Goal: Use online tool/utility

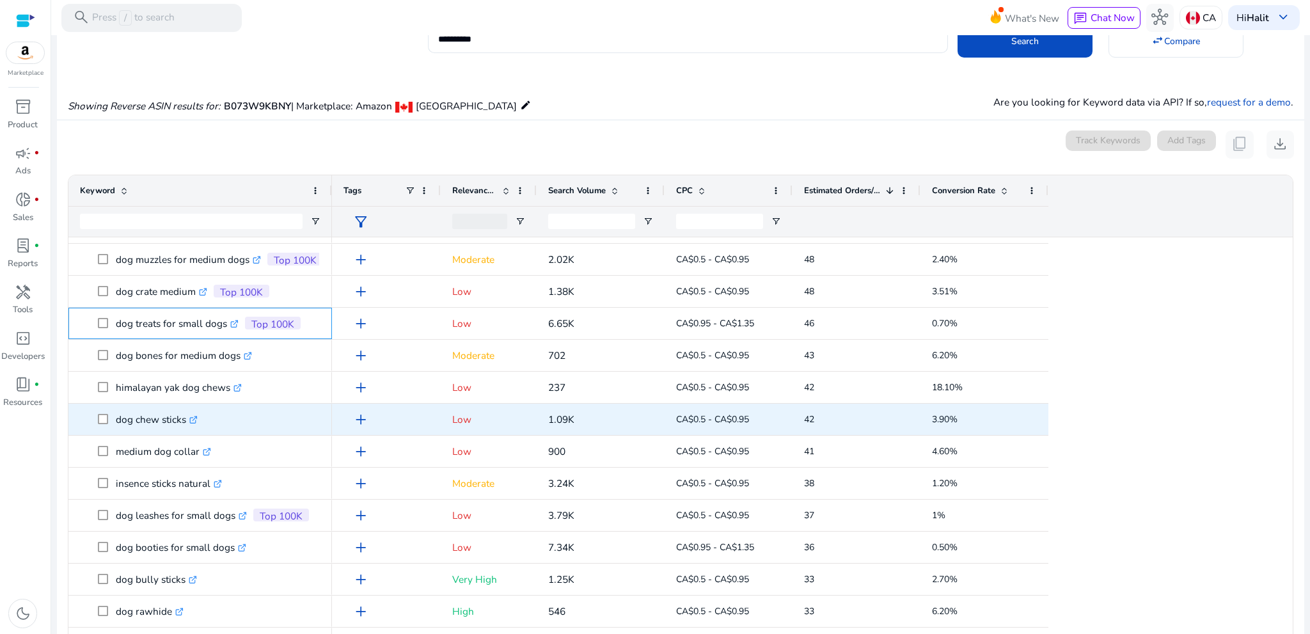
scroll to position [1023, 0]
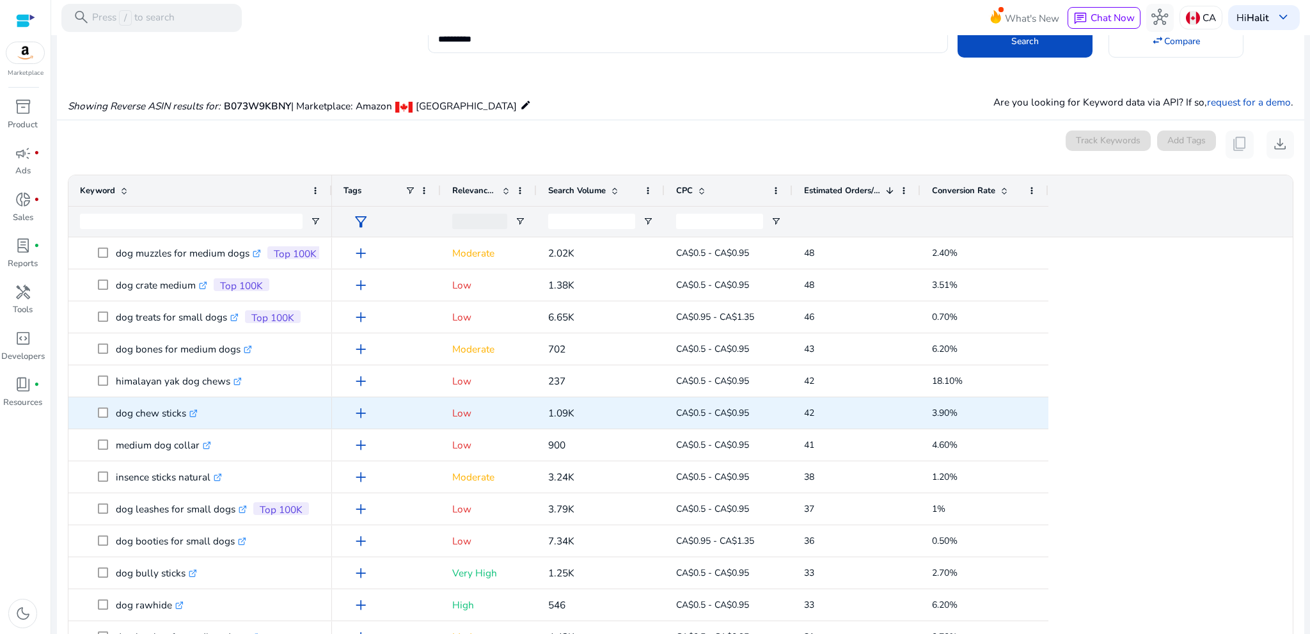
click at [194, 414] on icon ".st0{fill:#2c8af8}" at bounding box center [193, 413] width 8 height 8
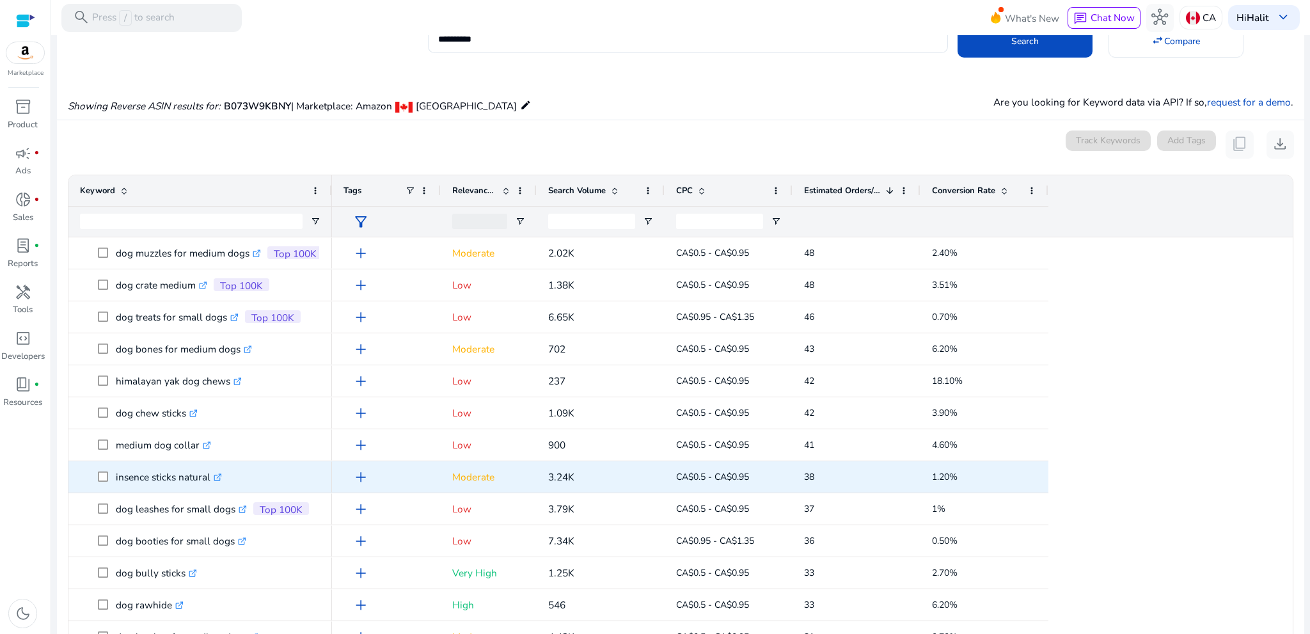
click at [215, 473] on icon ".st0{fill:#2c8af8}" at bounding box center [218, 477] width 8 height 8
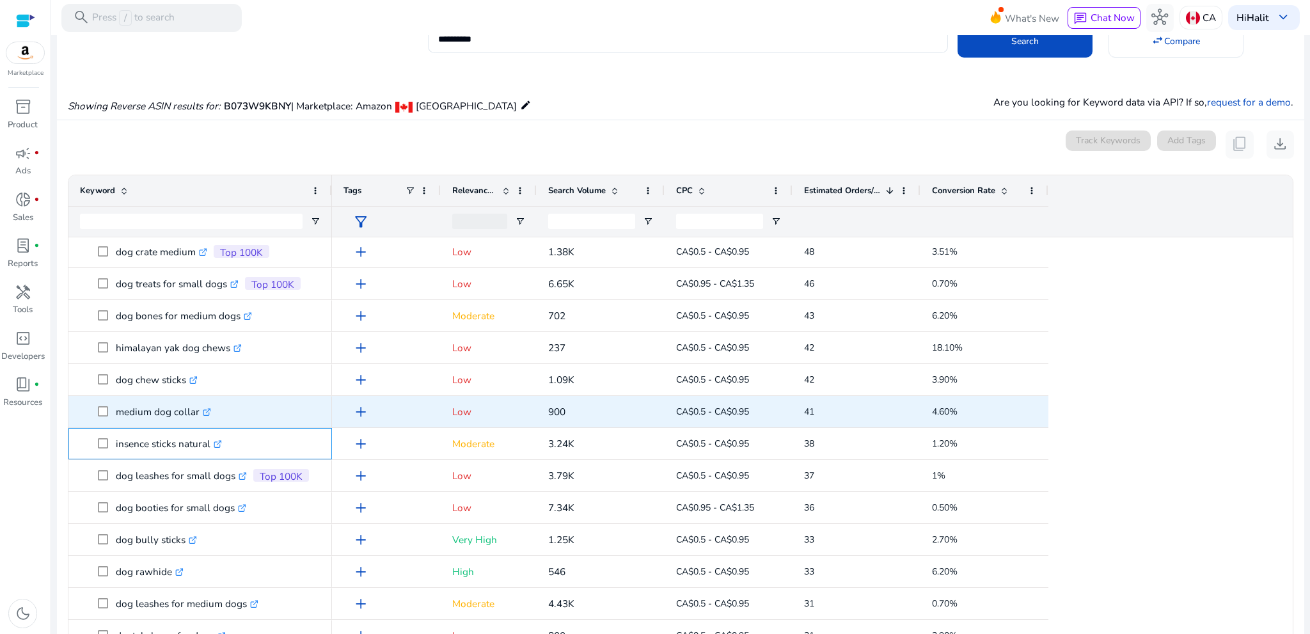
scroll to position [1087, 0]
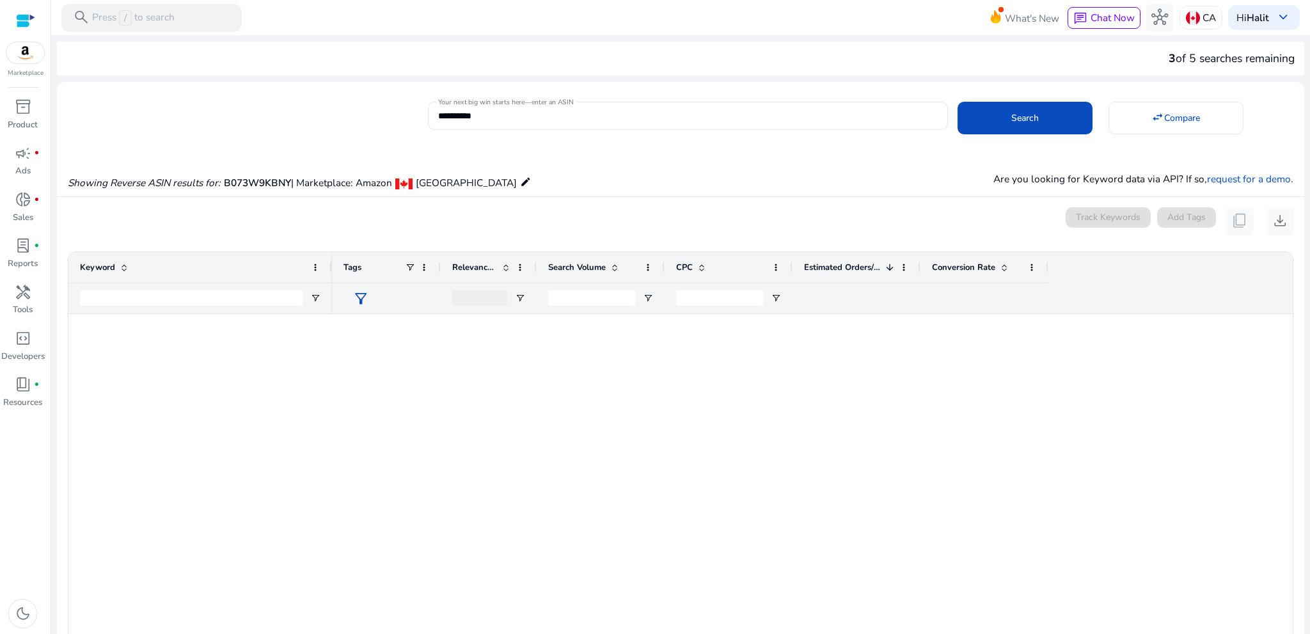
scroll to position [1087, 0]
